Goal: Find specific page/section: Find specific page/section

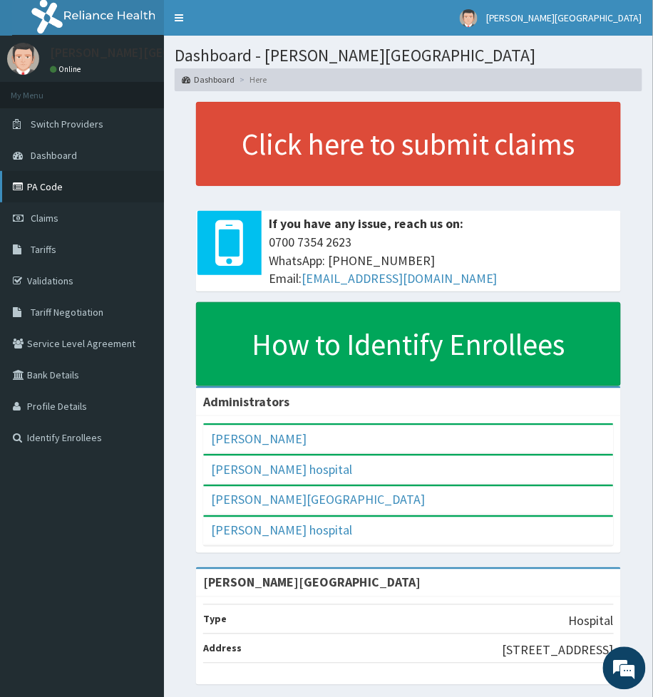
click at [45, 183] on link "PA Code" at bounding box center [82, 186] width 164 height 31
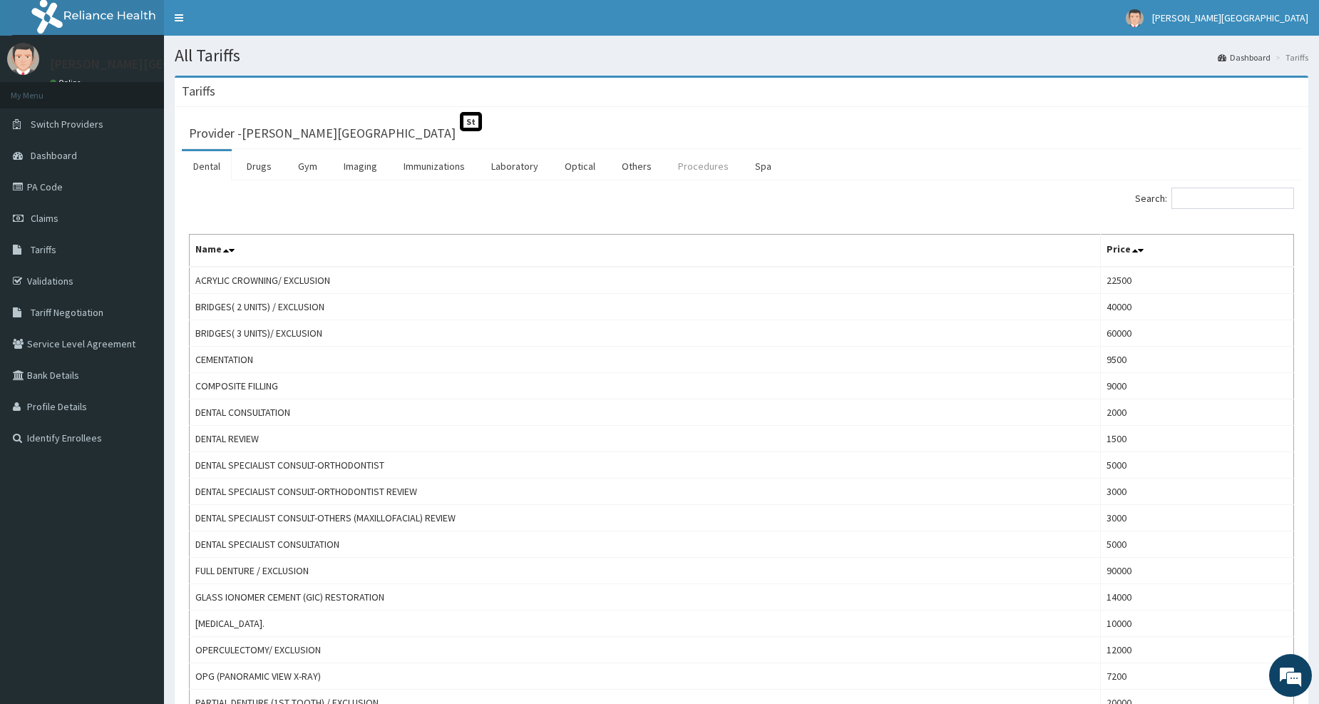
click at [703, 172] on link "Procedures" at bounding box center [703, 166] width 73 height 30
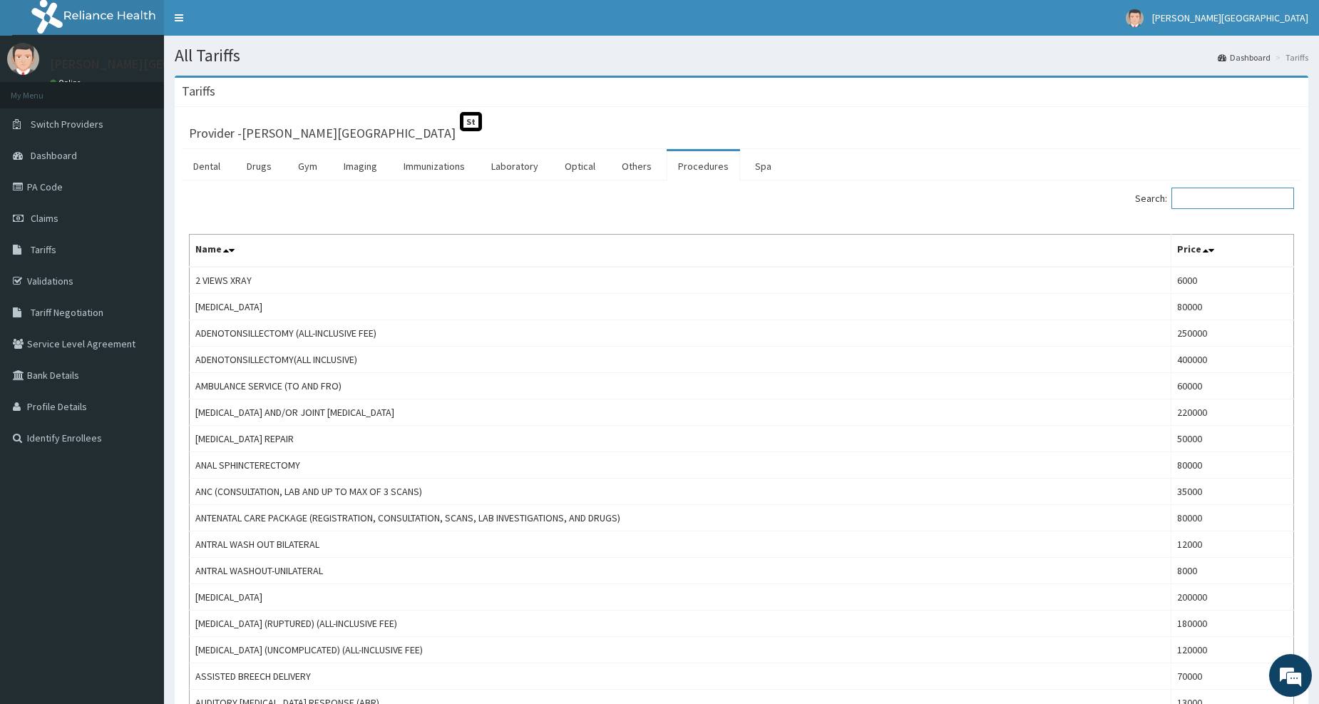
click at [1223, 197] on input "Search:" at bounding box center [1233, 198] width 123 height 21
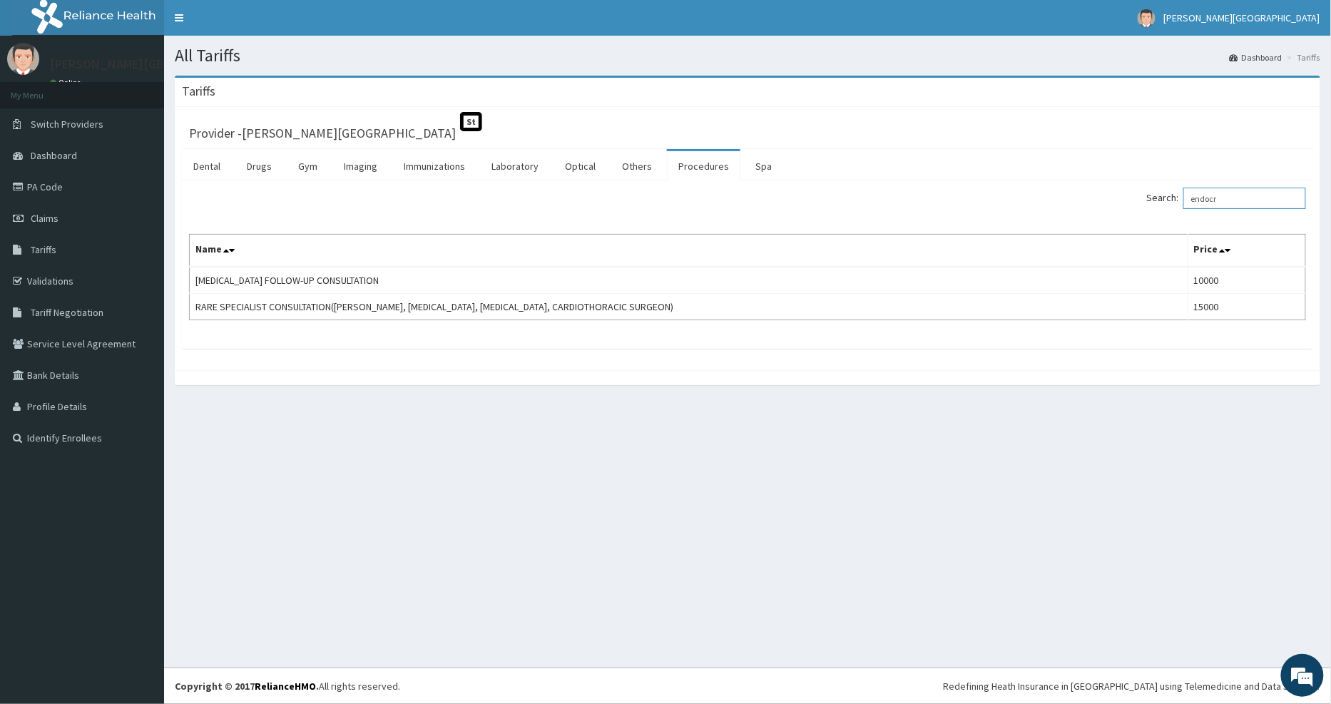
type input "endocr"
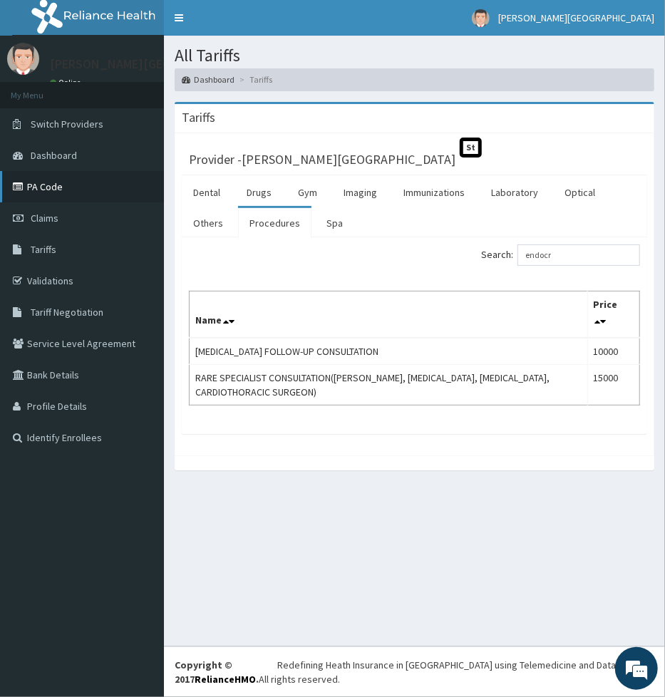
click at [50, 183] on link "PA Code" at bounding box center [82, 186] width 164 height 31
click at [39, 189] on link "PA Code" at bounding box center [82, 186] width 164 height 31
